Goal: Find specific fact: Find specific fact

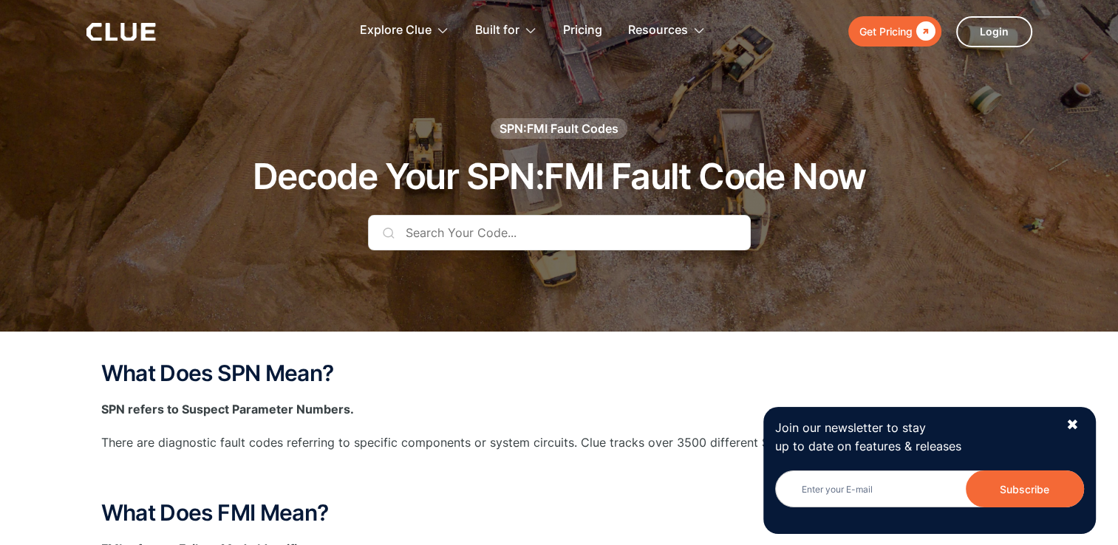
click at [437, 244] on input "text" at bounding box center [559, 232] width 383 height 35
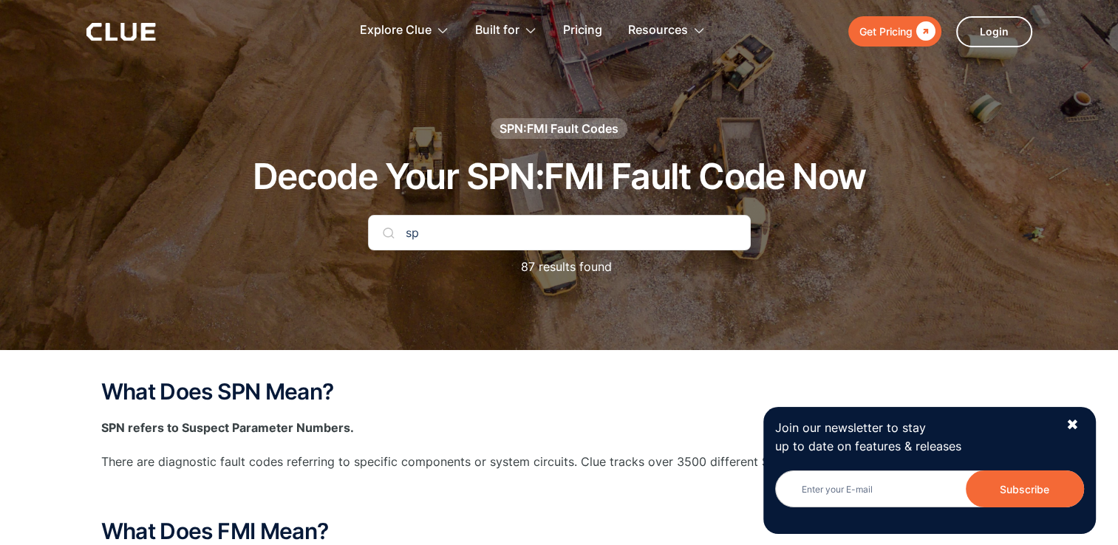
type input "s"
type input "spn111"
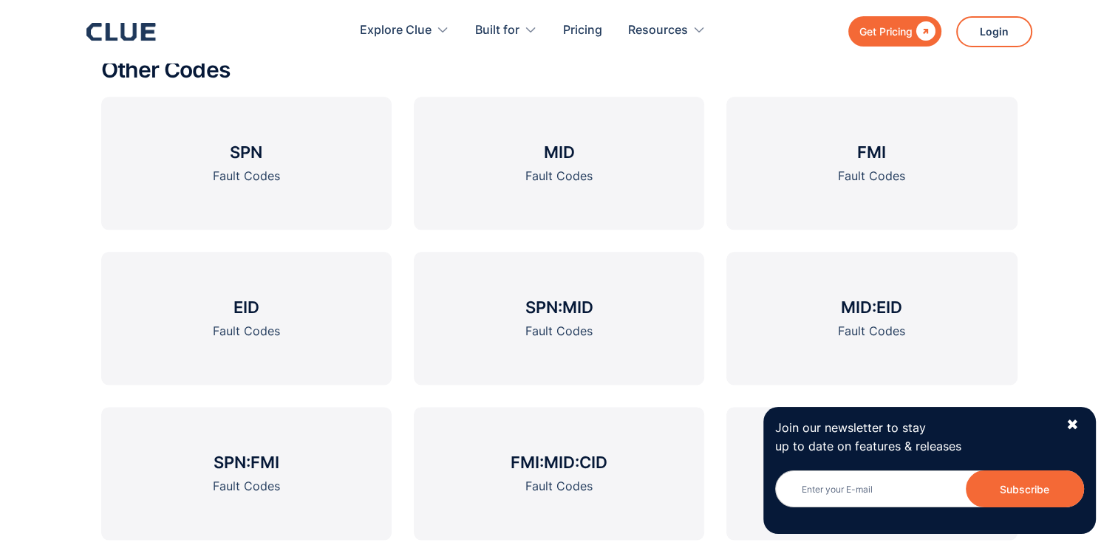
scroll to position [1820, 0]
